Goal: Use online tool/utility: Utilize a website feature to perform a specific function

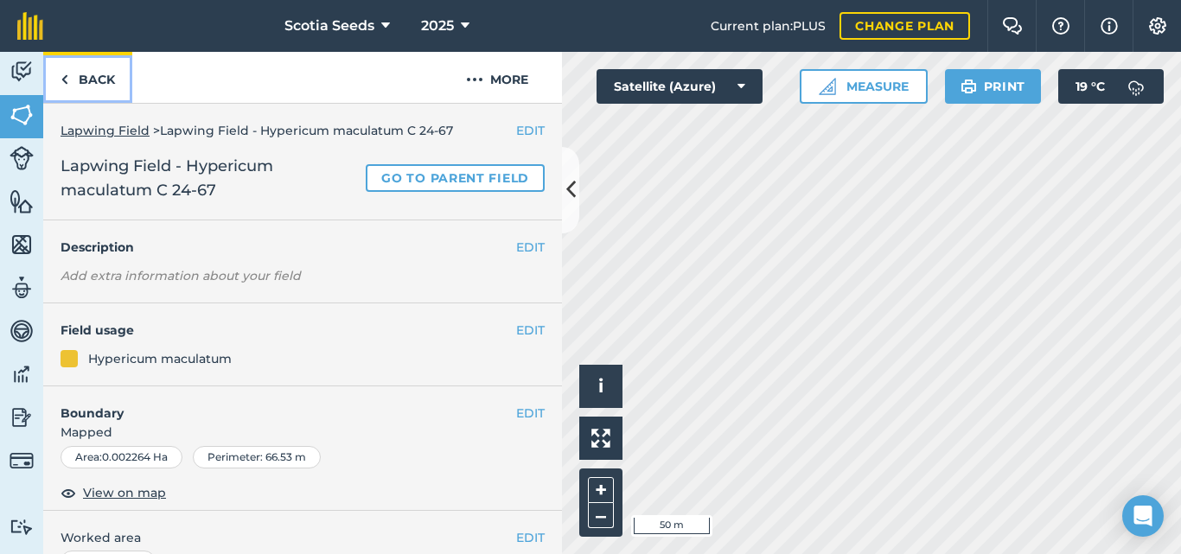
click at [86, 80] on link "Back" at bounding box center [87, 77] width 89 height 51
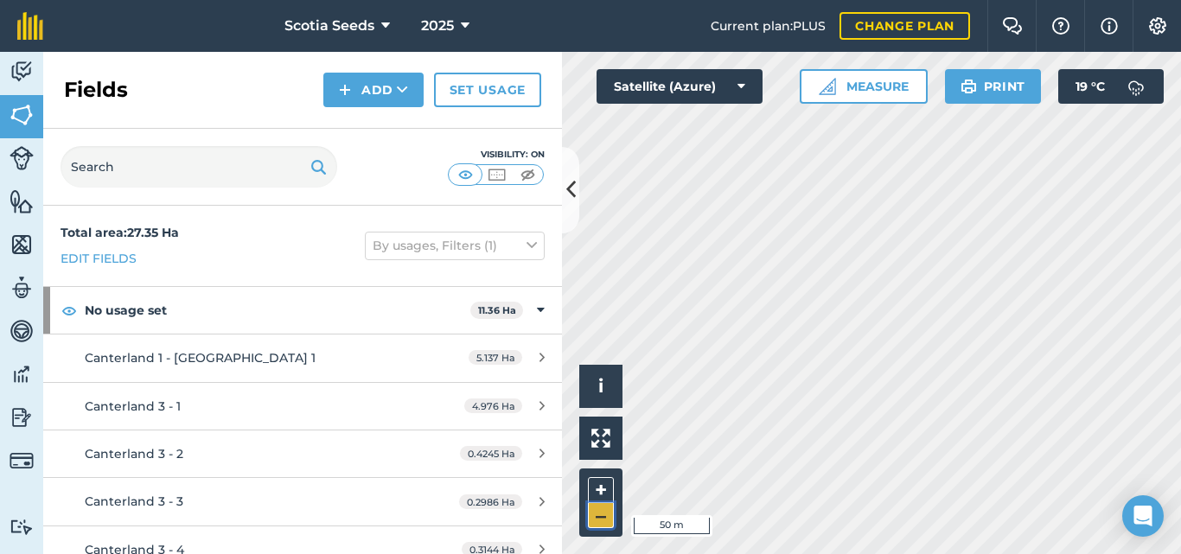
click at [599, 515] on button "–" at bounding box center [601, 515] width 26 height 25
click at [823, 553] on html "Scotia Seeds 2025 Current plan : PLUS Change plan Farm Chat Help Info Settings …" at bounding box center [590, 277] width 1181 height 554
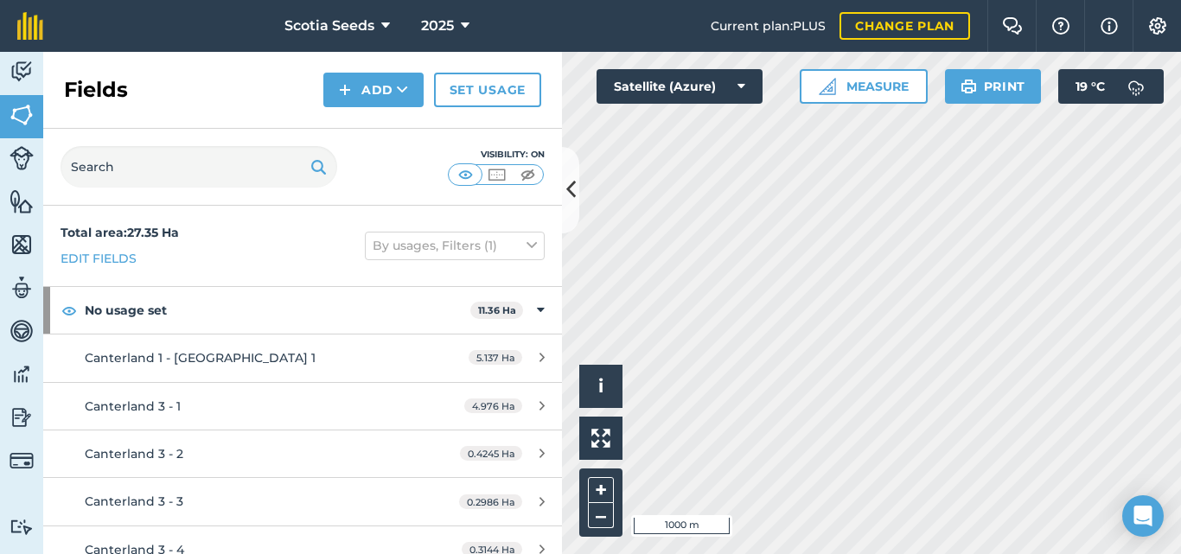
click at [795, 553] on html "Scotia Seeds 2025 Current plan : PLUS Change plan Farm Chat Help Info Settings …" at bounding box center [590, 277] width 1181 height 554
click at [589, 490] on button "+" at bounding box center [601, 490] width 26 height 26
click at [606, 489] on button "+" at bounding box center [601, 490] width 26 height 26
click at [601, 483] on button "+" at bounding box center [601, 490] width 26 height 26
click at [595, 491] on button "+" at bounding box center [601, 490] width 26 height 26
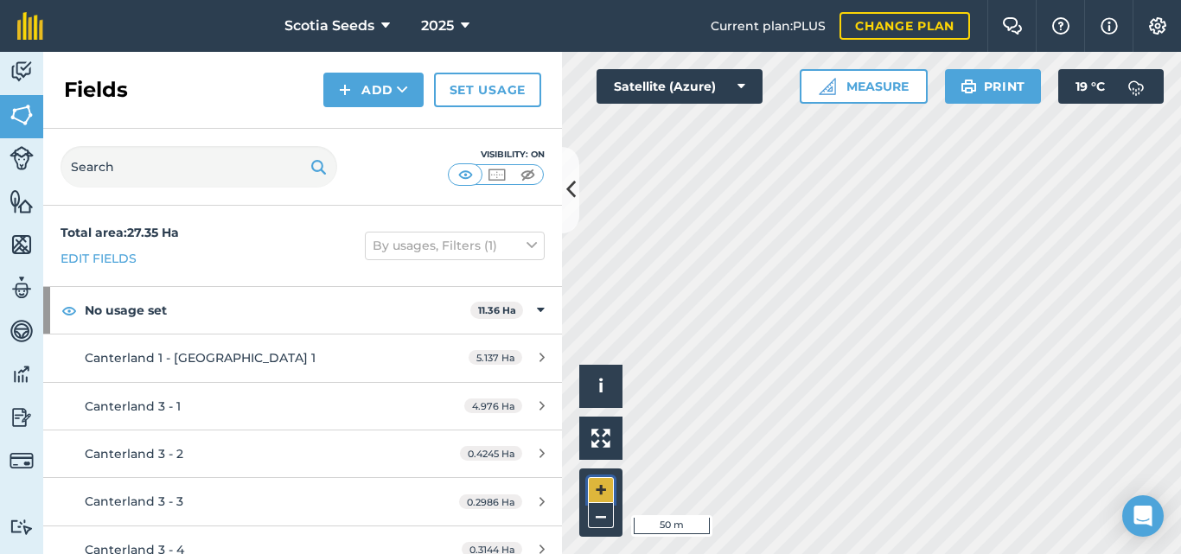
click at [608, 486] on button "+" at bounding box center [601, 490] width 26 height 26
click at [608, 483] on button "+" at bounding box center [601, 490] width 26 height 26
click at [597, 491] on button "+" at bounding box center [601, 490] width 26 height 26
click at [833, 92] on img at bounding box center [826, 86] width 17 height 17
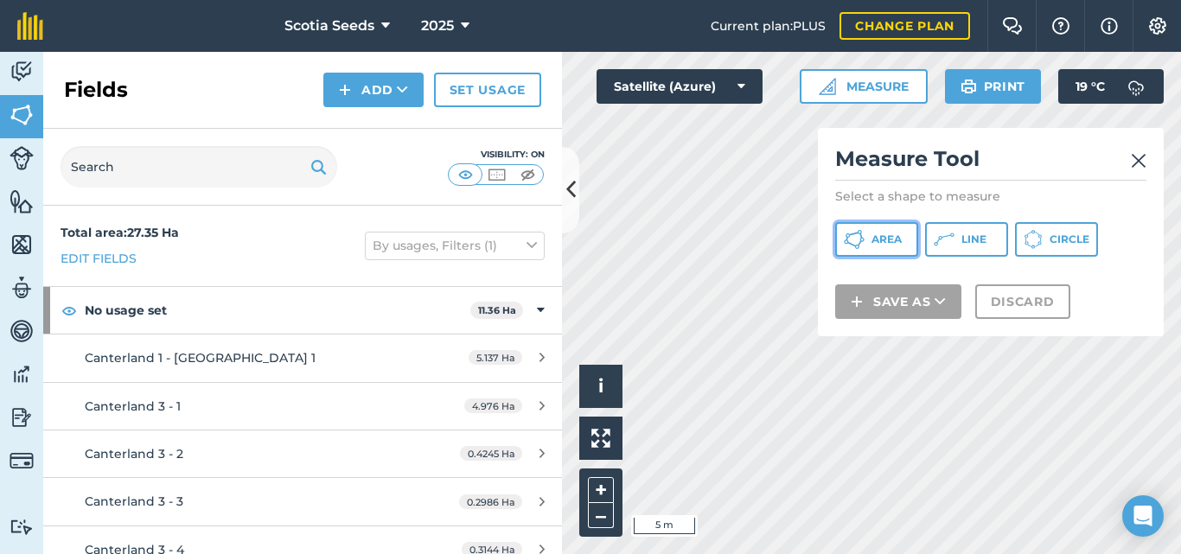
click at [884, 251] on button "Area" at bounding box center [876, 239] width 83 height 35
click at [980, 244] on span "Line" at bounding box center [973, 239] width 25 height 14
click at [1133, 165] on img at bounding box center [1138, 160] width 16 height 21
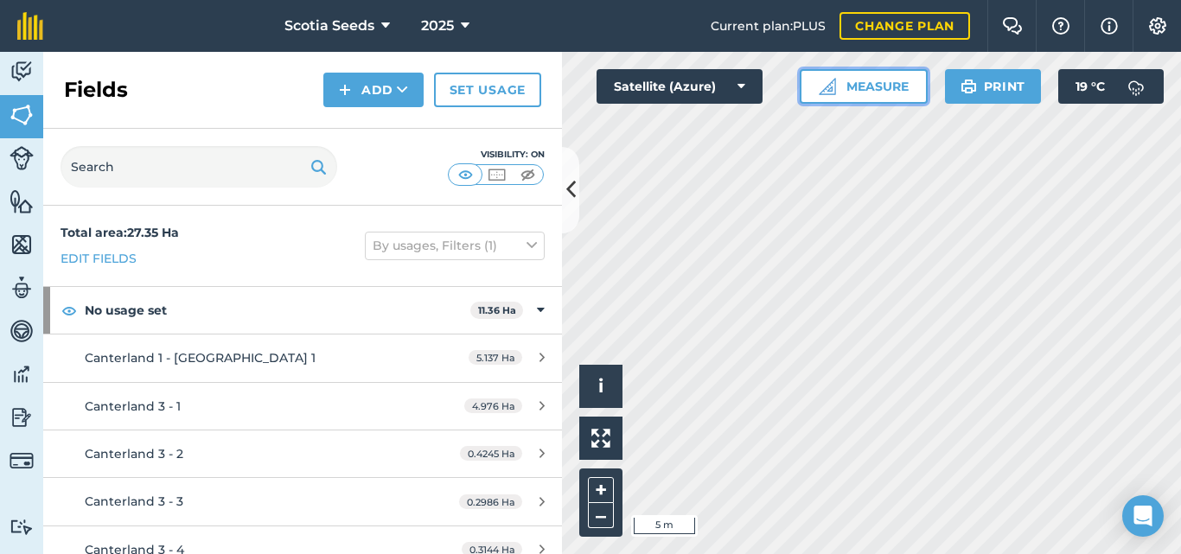
click at [868, 84] on button "Measure" at bounding box center [863, 86] width 128 height 35
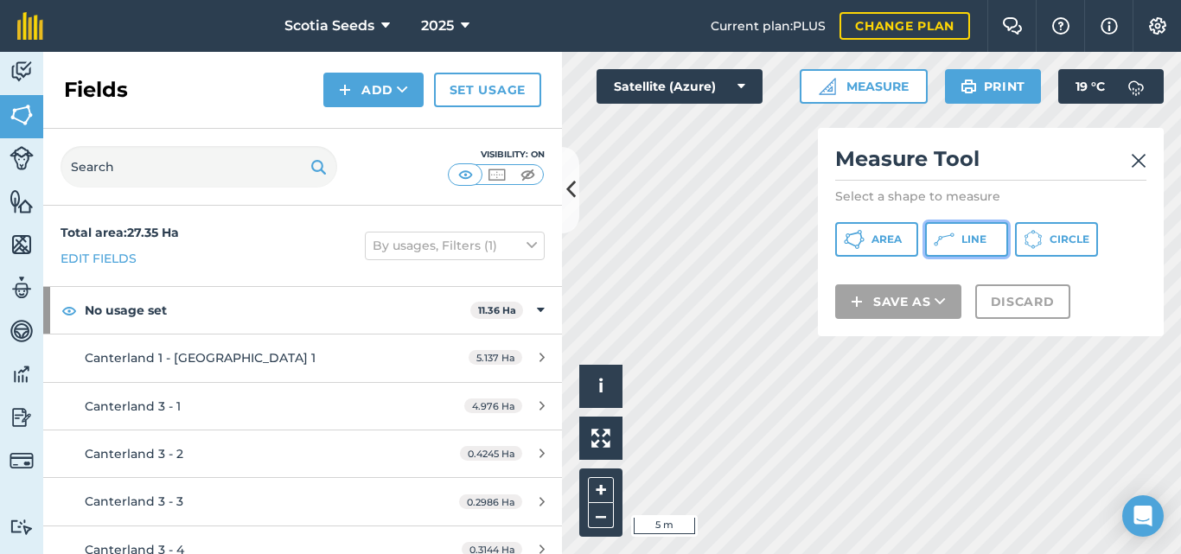
click at [941, 236] on icon at bounding box center [943, 239] width 21 height 21
click at [1141, 165] on img at bounding box center [1138, 160] width 16 height 21
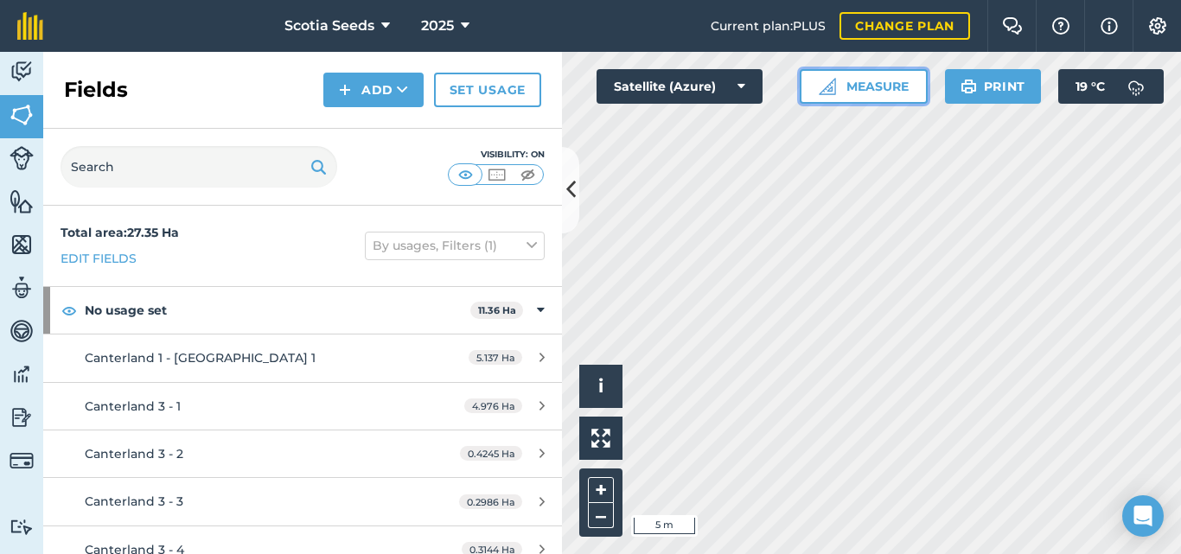
click at [865, 83] on button "Measure" at bounding box center [863, 86] width 128 height 35
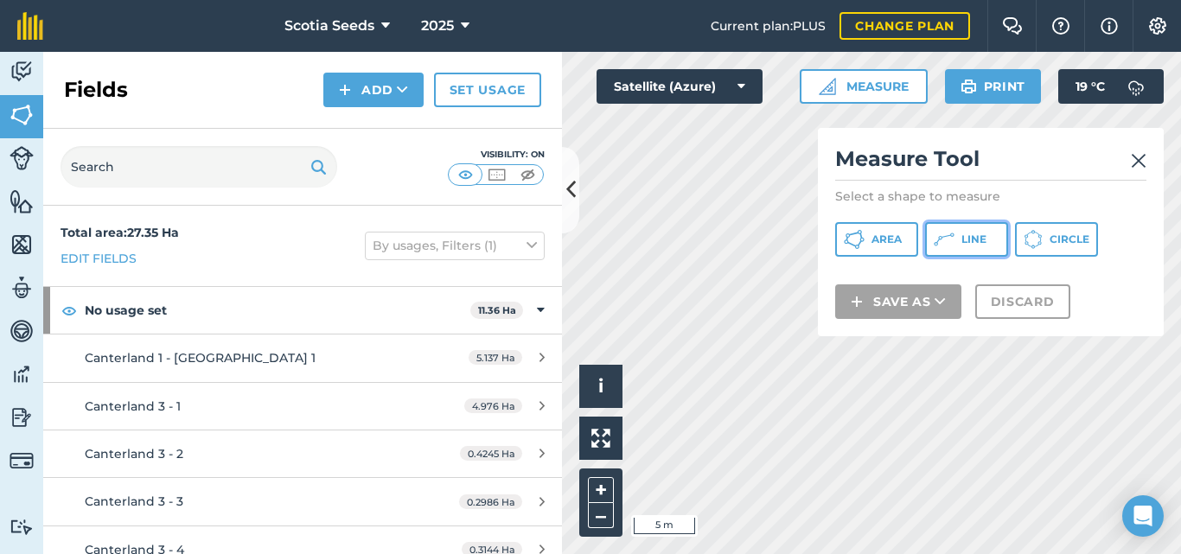
click at [948, 245] on icon at bounding box center [943, 239] width 21 height 21
click at [1132, 162] on img at bounding box center [1138, 160] width 16 height 21
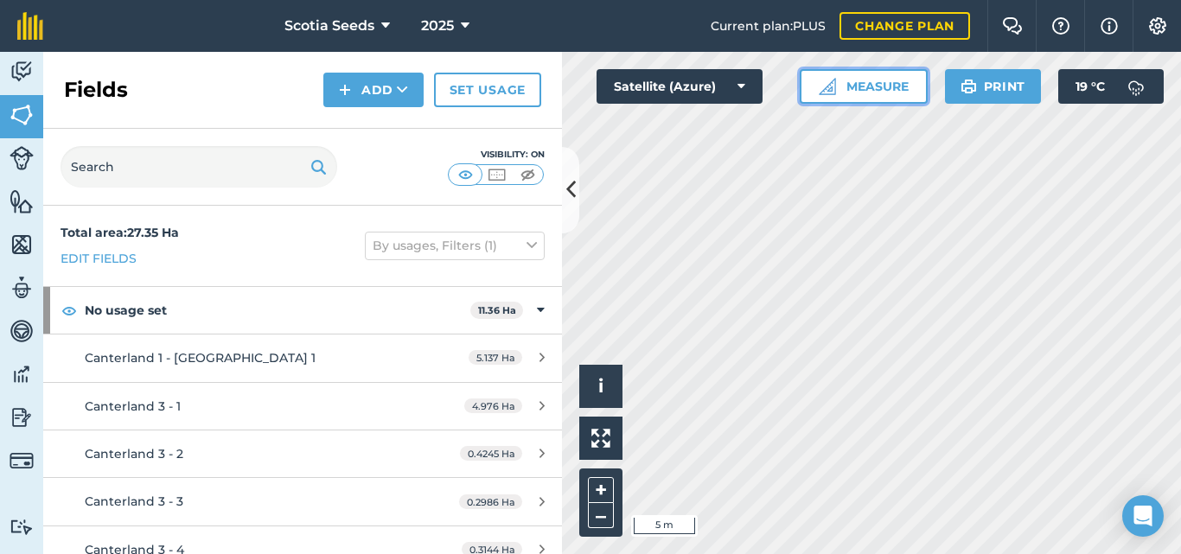
click at [869, 90] on button "Measure" at bounding box center [863, 86] width 128 height 35
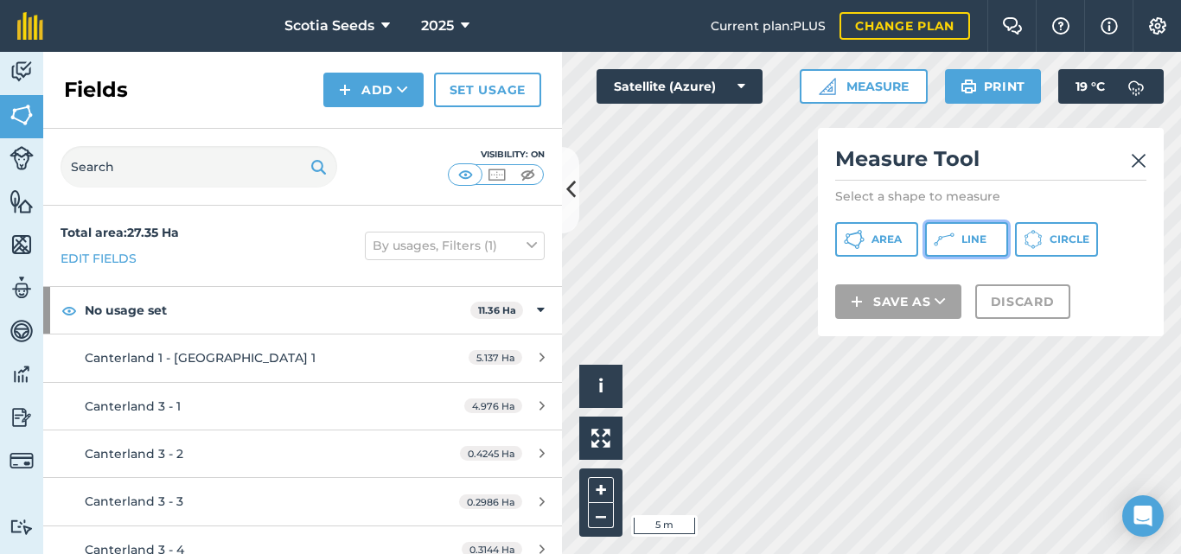
click at [943, 233] on icon at bounding box center [943, 239] width 21 height 21
click at [1138, 164] on img at bounding box center [1138, 160] width 16 height 21
